Goal: Complete application form: Complete application form

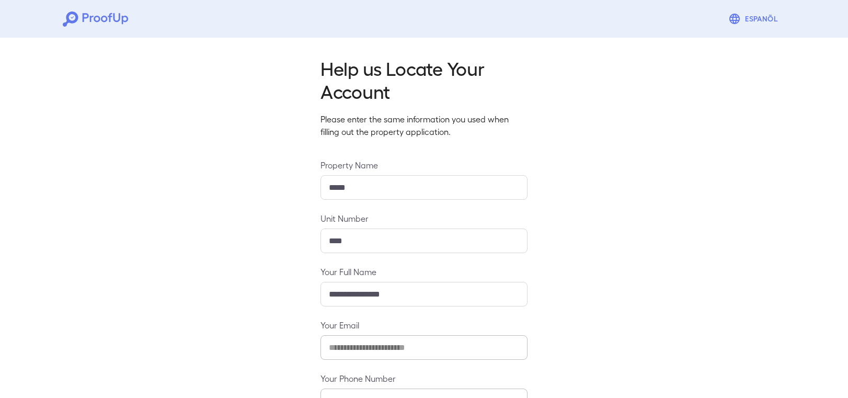
scroll to position [65, 0]
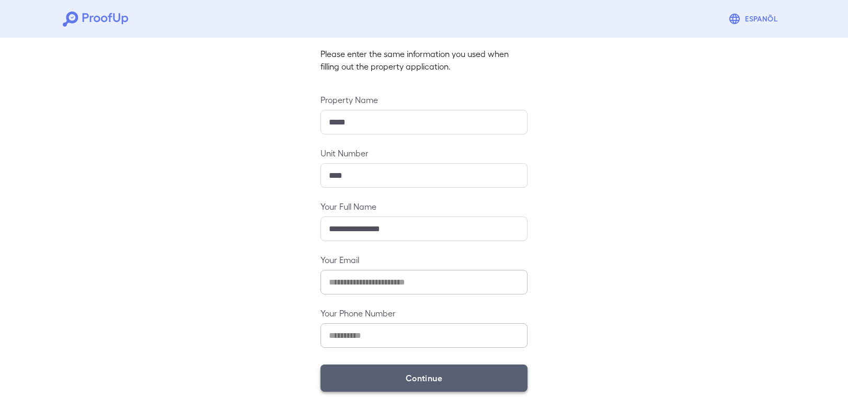
click at [450, 376] on button "Continue" at bounding box center [424, 378] width 207 height 27
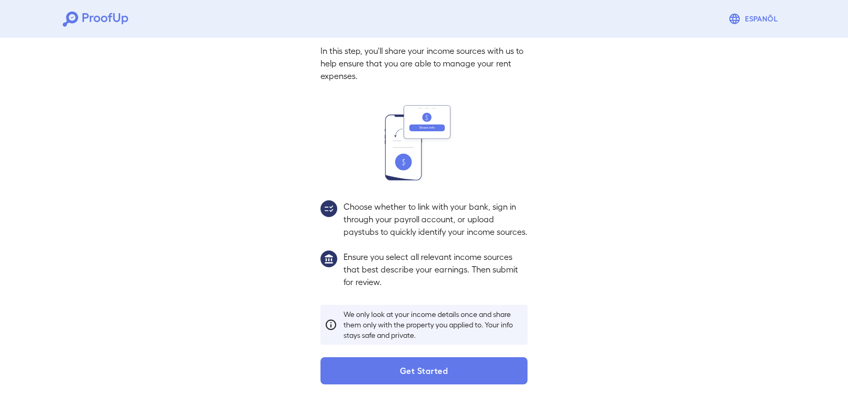
scroll to position [61, 0]
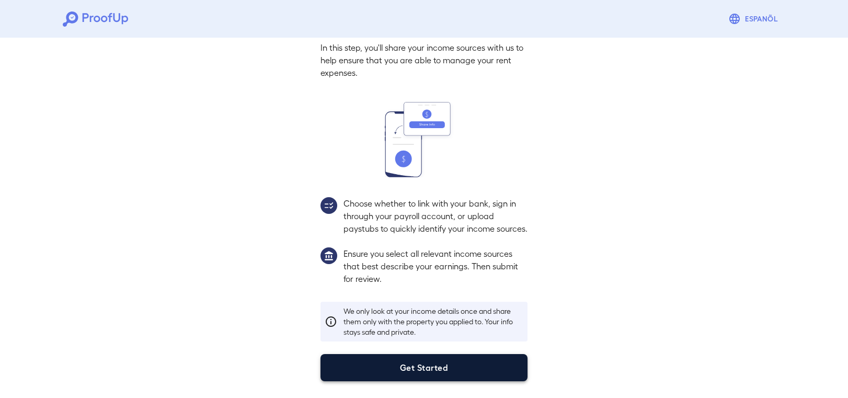
click at [413, 365] on button "Get Started" at bounding box center [424, 367] width 207 height 27
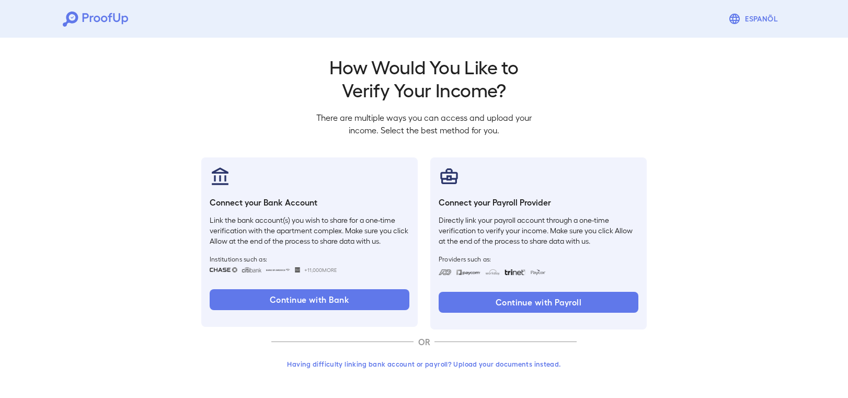
scroll to position [2, 0]
click at [452, 368] on button "Having difficulty linking bank account or payroll? Upload your documents instea…" at bounding box center [423, 364] width 305 height 19
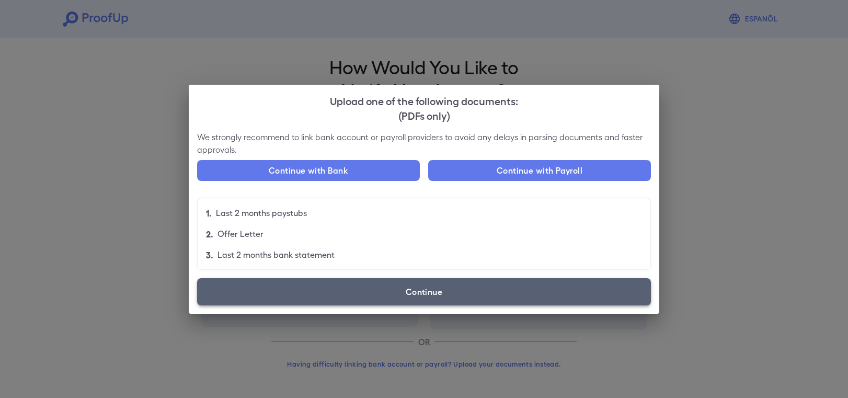
click at [443, 288] on label "Continue" at bounding box center [424, 291] width 454 height 27
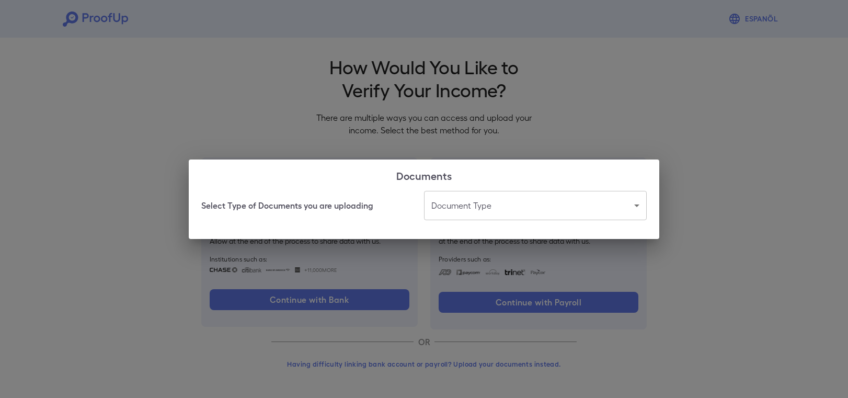
click at [474, 218] on body "Espanõl Go back How Would You Like to Verify Your Income? There are multiple wa…" at bounding box center [424, 198] width 848 height 400
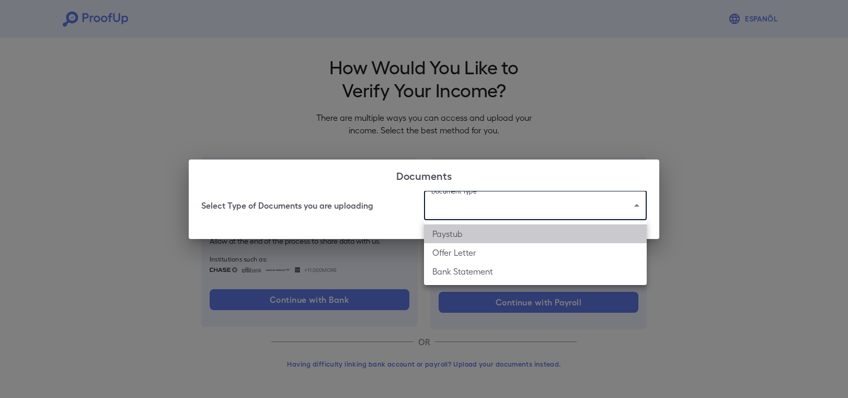
drag, startPoint x: 475, startPoint y: 234, endPoint x: 477, endPoint y: 243, distance: 9.1
click at [475, 234] on li "Paystub" at bounding box center [535, 233] width 223 height 19
type input "*******"
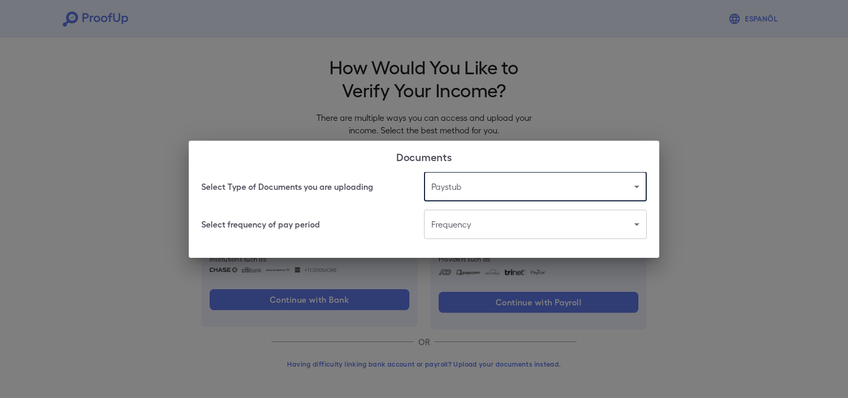
click at [470, 232] on body "Espanõl Go back How Would You Like to Verify Your Income? There are multiple wa…" at bounding box center [424, 198] width 848 height 400
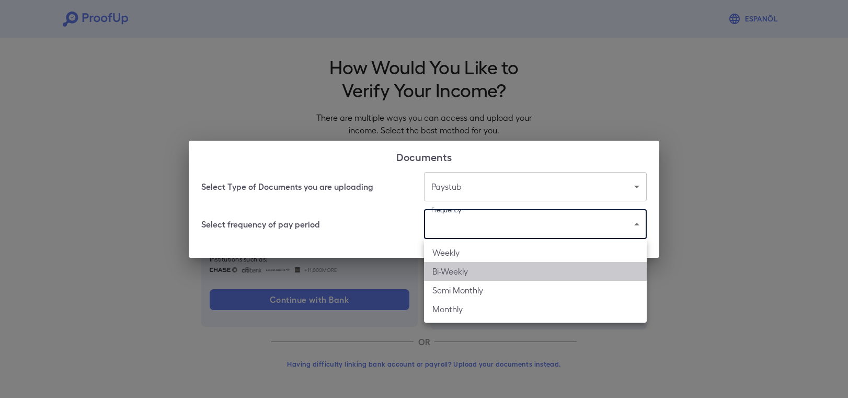
click at [472, 270] on li "Bi-Weekly" at bounding box center [535, 271] width 223 height 19
type input "*********"
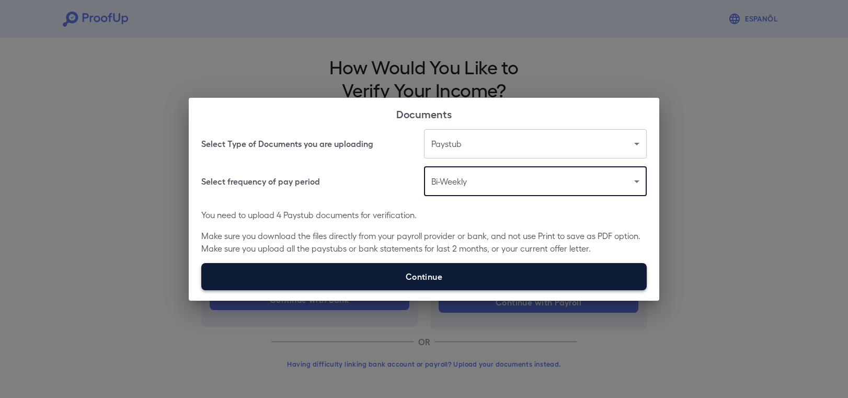
click at [451, 274] on label "Continue" at bounding box center [424, 276] width 446 height 27
click at [202, 290] on input "Continue" at bounding box center [201, 290] width 1 height 1
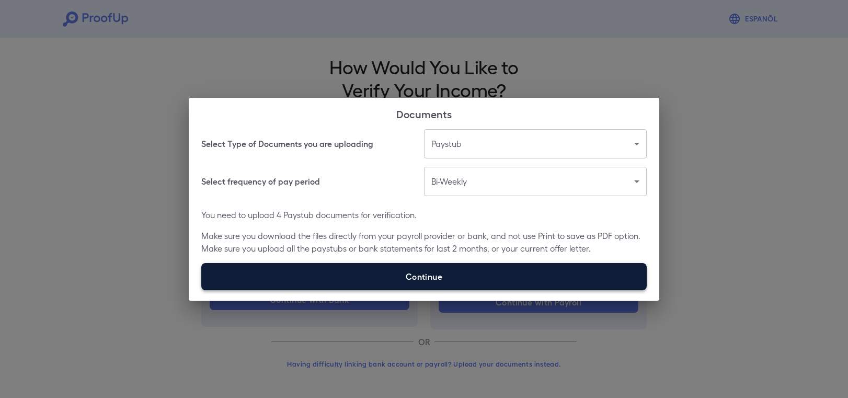
click at [432, 277] on label "Continue" at bounding box center [424, 276] width 446 height 27
click at [202, 290] on input "Continue" at bounding box center [201, 290] width 1 height 1
type input "**********"
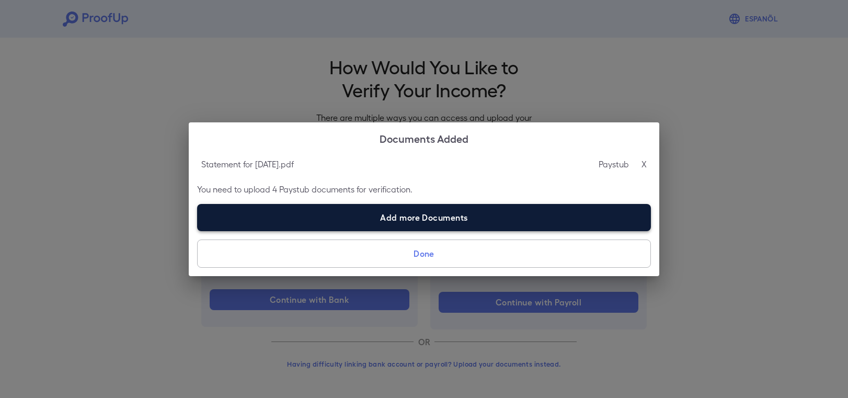
click at [458, 217] on label "Add more Documents" at bounding box center [424, 217] width 454 height 27
click at [198, 231] on input "Add more Documents" at bounding box center [197, 231] width 1 height 1
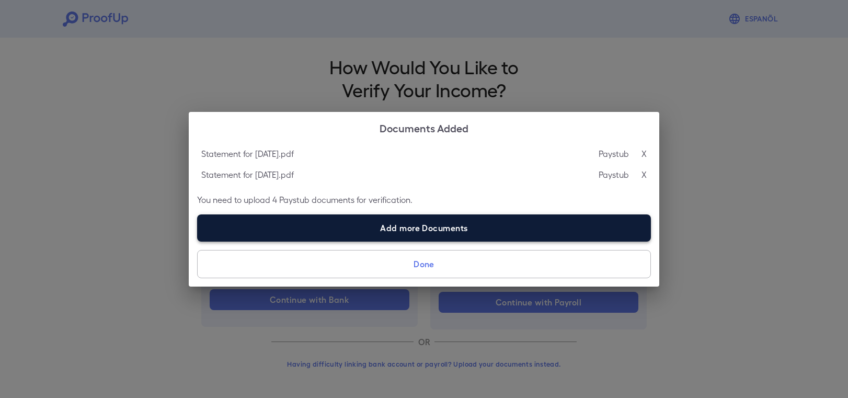
click at [457, 232] on label "Add more Documents" at bounding box center [424, 227] width 454 height 27
click at [198, 241] on input "Add more Documents" at bounding box center [197, 241] width 1 height 1
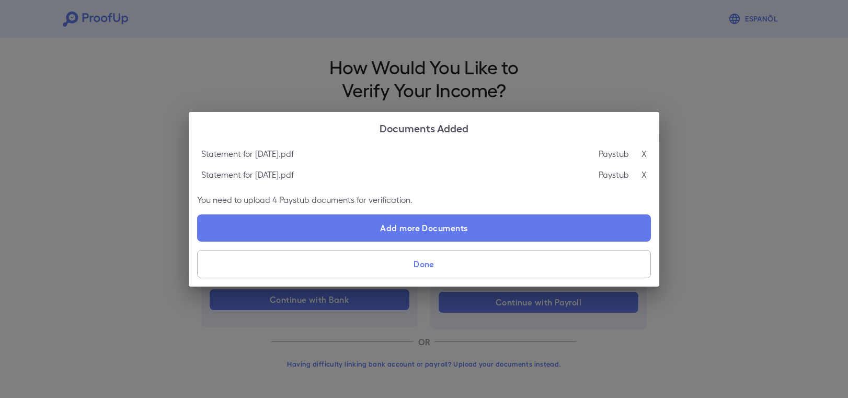
type input "**********"
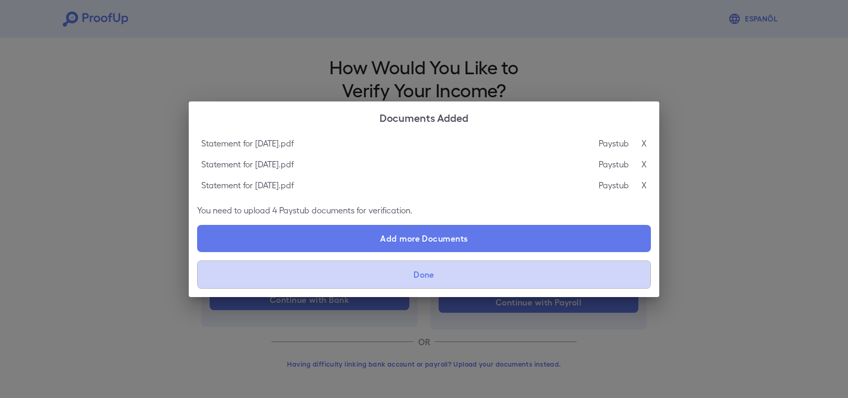
click at [508, 270] on button "Done" at bounding box center [424, 274] width 454 height 28
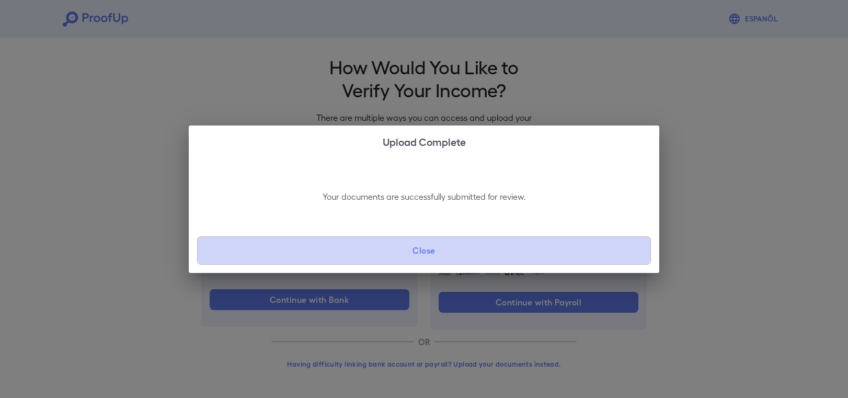
click at [499, 257] on button "Close" at bounding box center [424, 250] width 454 height 28
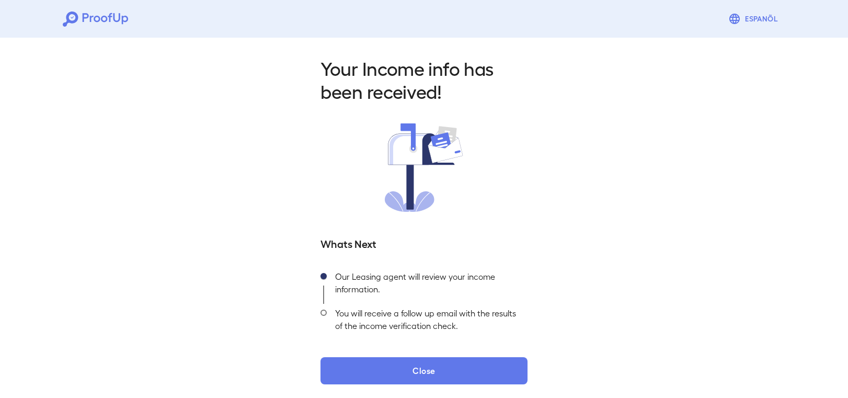
scroll to position [3, 0]
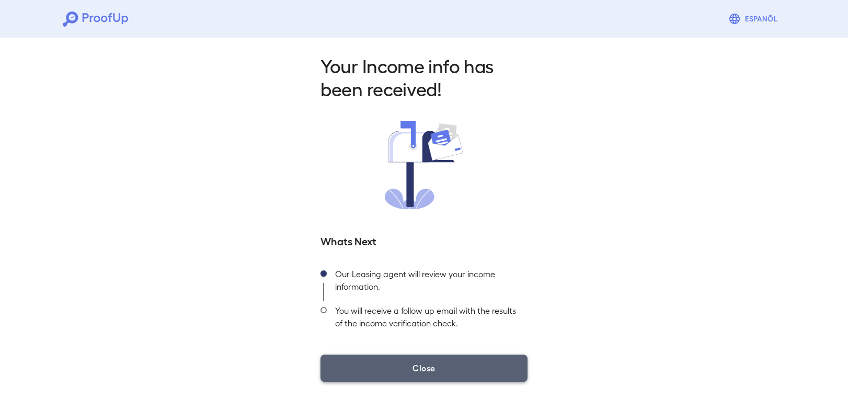
click at [499, 362] on button "Close" at bounding box center [424, 368] width 207 height 27
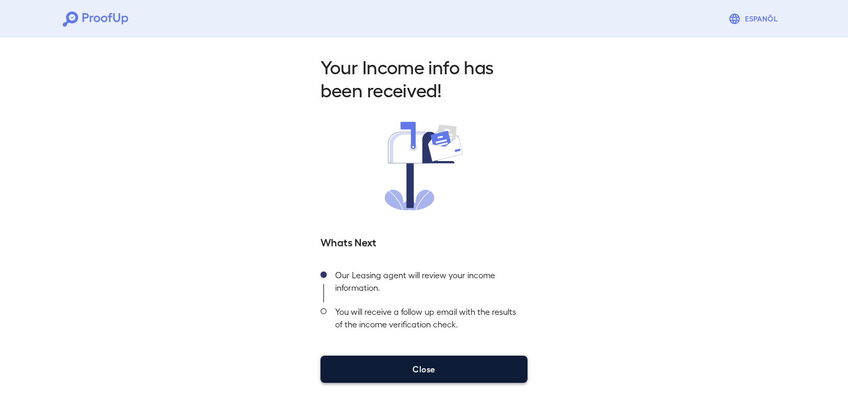
scroll to position [1, 0]
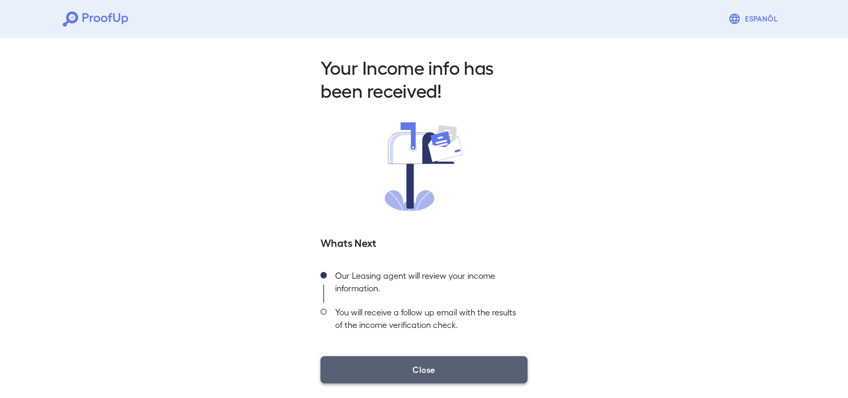
click at [434, 378] on button "Close" at bounding box center [424, 369] width 207 height 27
drag, startPoint x: 436, startPoint y: 370, endPoint x: 437, endPoint y: 364, distance: 6.0
click at [436, 369] on button "Close" at bounding box center [424, 369] width 207 height 27
